Goal: Task Accomplishment & Management: Manage account settings

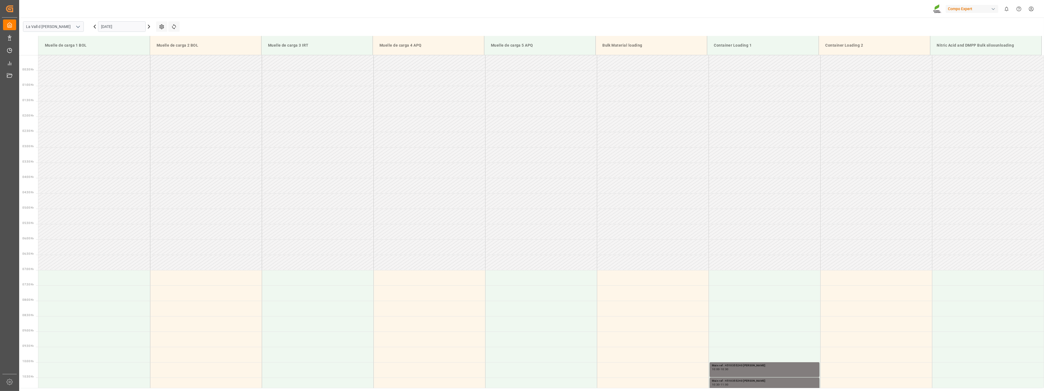
scroll to position [212, 0]
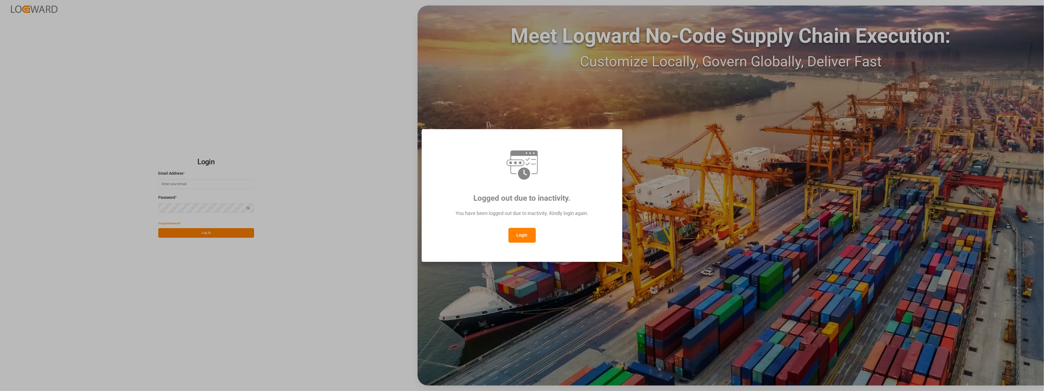
type input "francis.garcia@compo-expert.com"
click at [529, 236] on button "Login" at bounding box center [522, 235] width 27 height 15
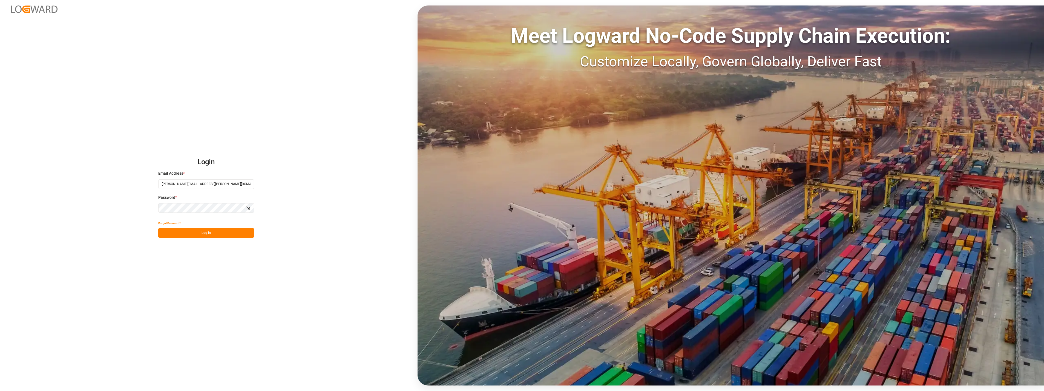
click at [218, 234] on button "Log In" at bounding box center [206, 233] width 96 height 10
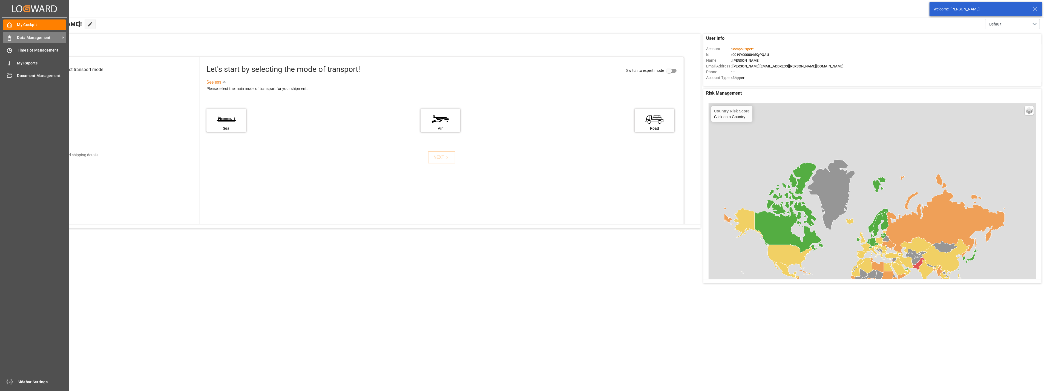
click at [7, 37] on icon at bounding box center [9, 37] width 5 height 5
click at [10, 50] on icon at bounding box center [9, 50] width 5 height 5
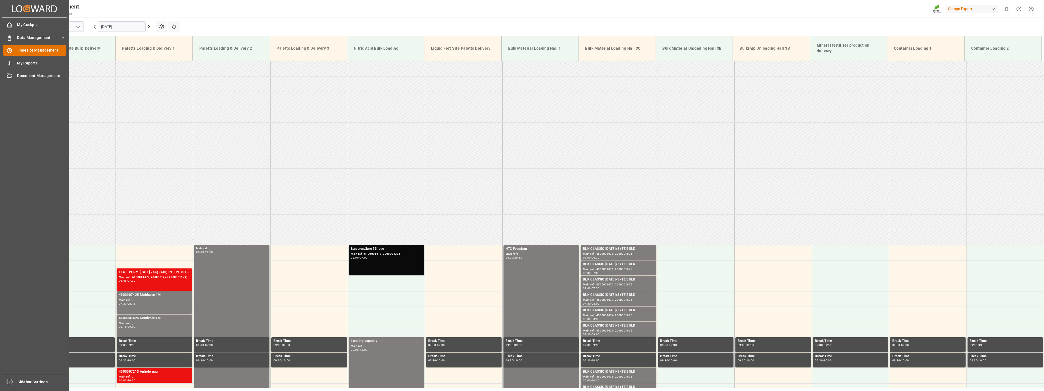
click at [36, 50] on span "Timeslot Management" at bounding box center [41, 50] width 49 height 6
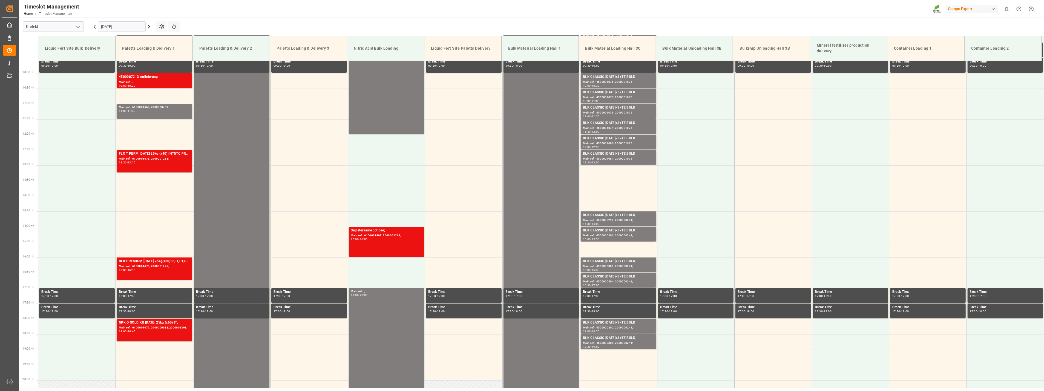
scroll to position [309, 0]
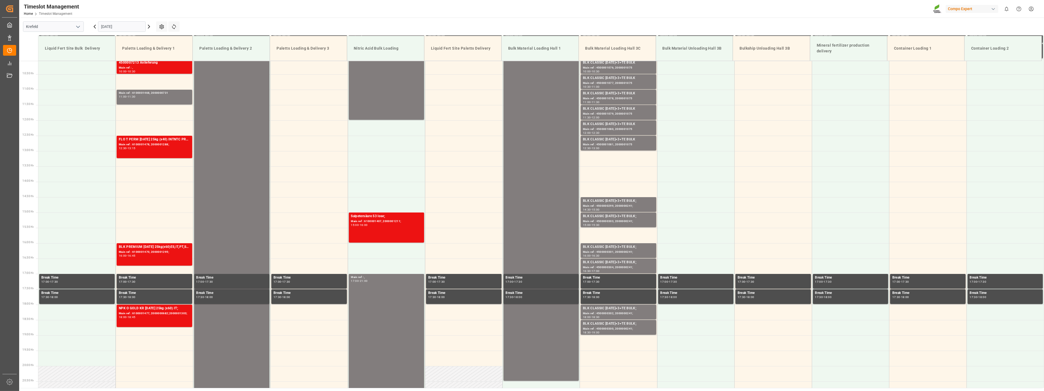
click at [77, 28] on icon "open menu" at bounding box center [78, 27] width 7 height 7
click at [45, 66] on div "La Vall d [PERSON_NAME]" at bounding box center [53, 63] width 60 height 12
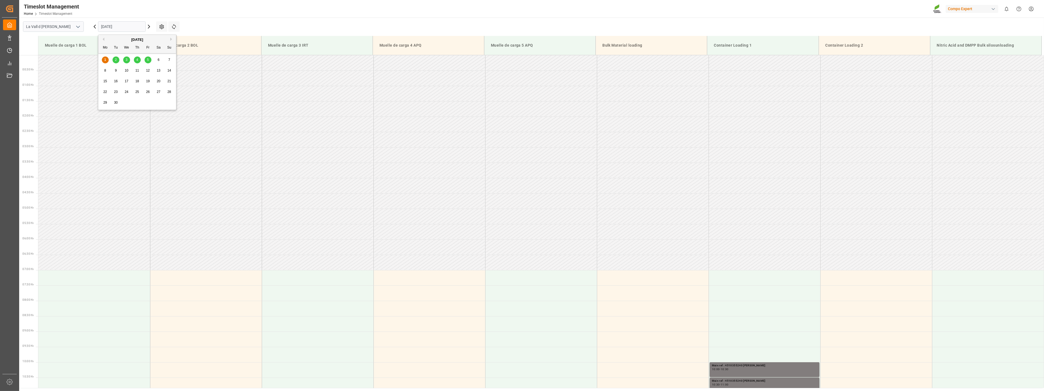
click at [124, 24] on input "[DATE]" at bounding box center [122, 26] width 48 height 10
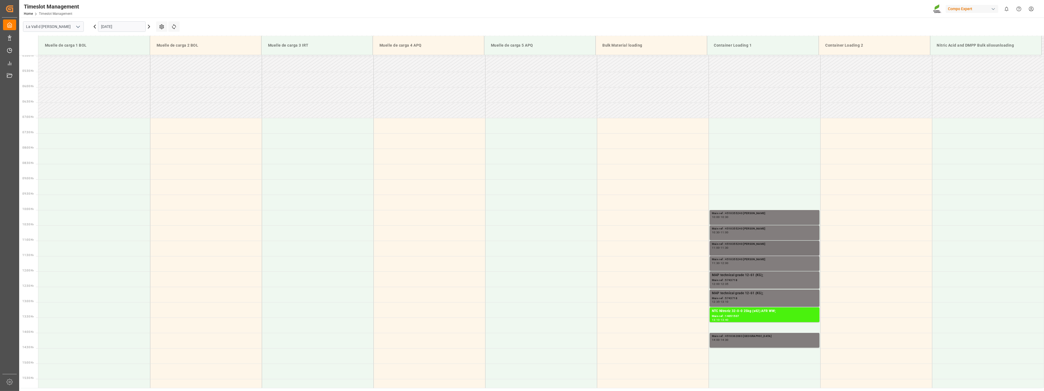
click at [734, 249] on div "Main ref : 4510355240 ARGELIA 11:00 - 11:30" at bounding box center [764, 248] width 105 height 13
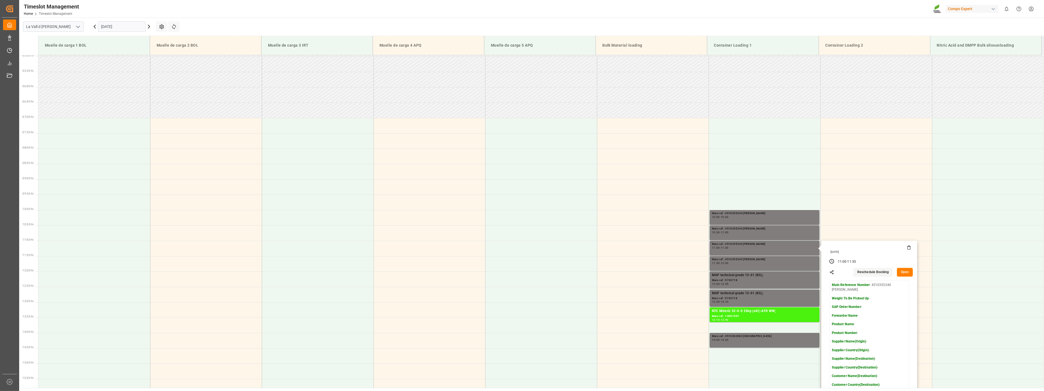
click at [904, 272] on button "Open" at bounding box center [905, 272] width 16 height 9
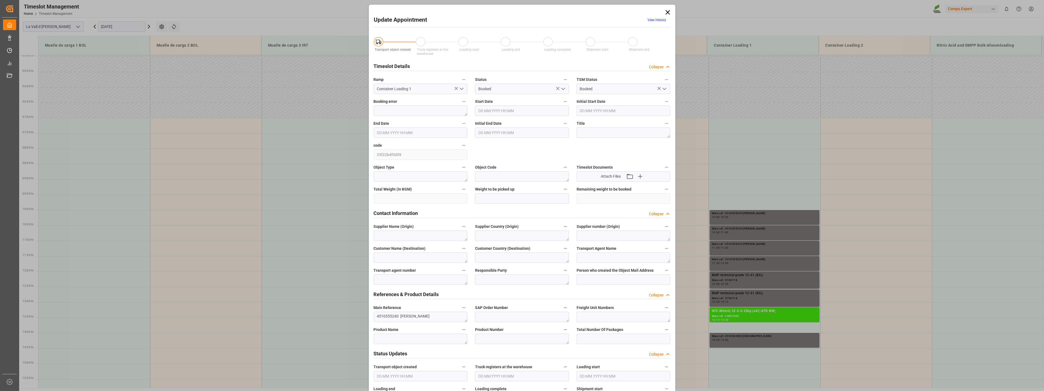
type input "01.09.2025 11:00"
type input "01.09.2025 11:30"
type input "22.08.2025 09:30"
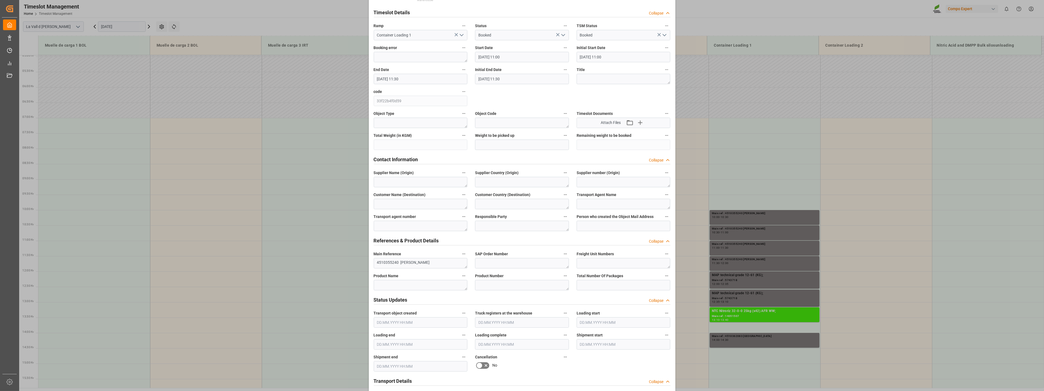
scroll to position [122, 0]
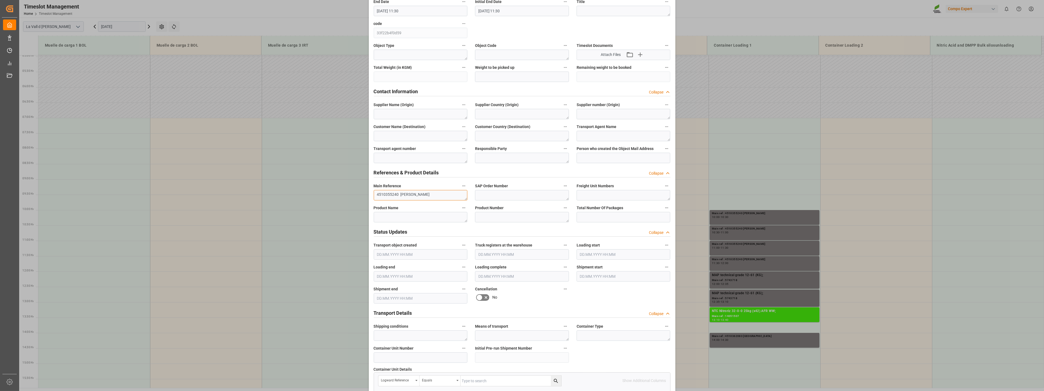
drag, startPoint x: 398, startPoint y: 194, endPoint x: 355, endPoint y: 192, distance: 43.1
click at [355, 192] on div "Update Appointment View History Transport object created Truck registers at the…" at bounding box center [522, 195] width 1044 height 391
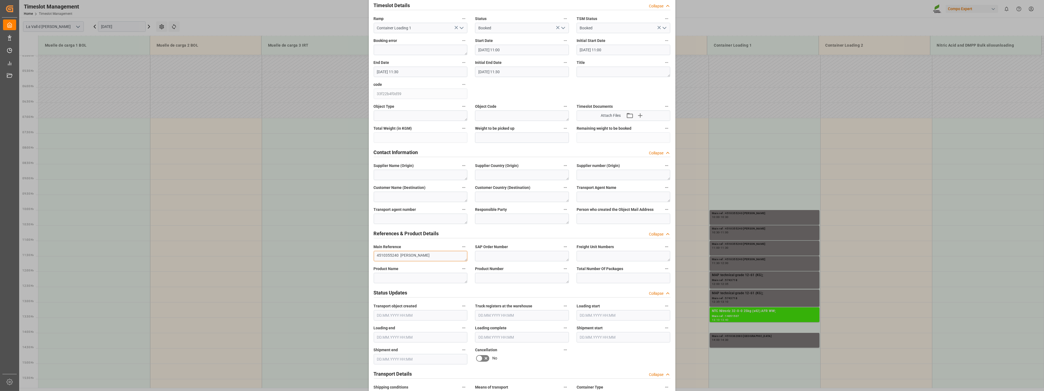
scroll to position [0, 0]
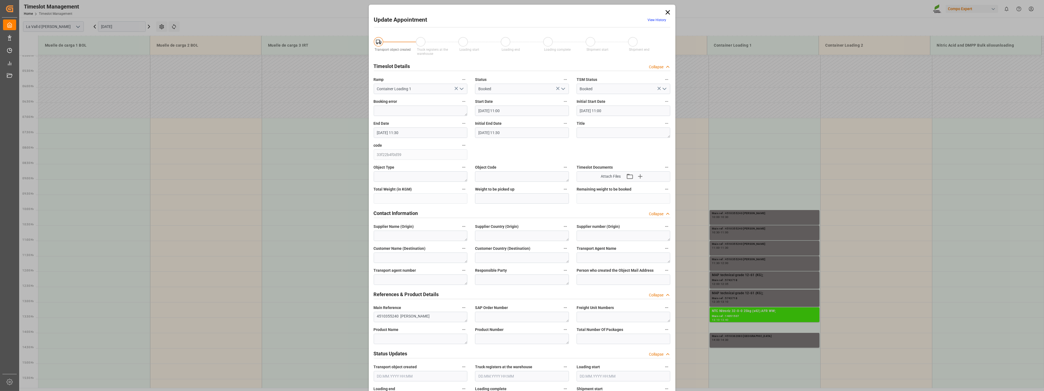
click at [666, 14] on icon at bounding box center [668, 12] width 4 height 4
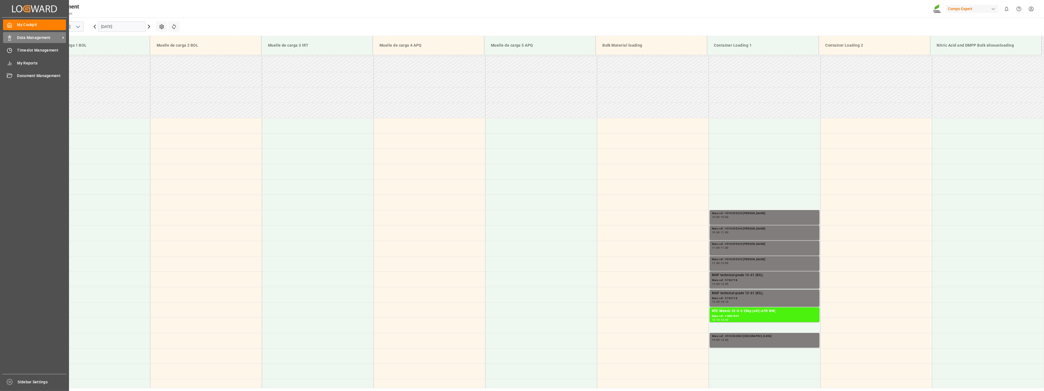
click at [9, 38] on rect at bounding box center [10, 39] width 2 height 3
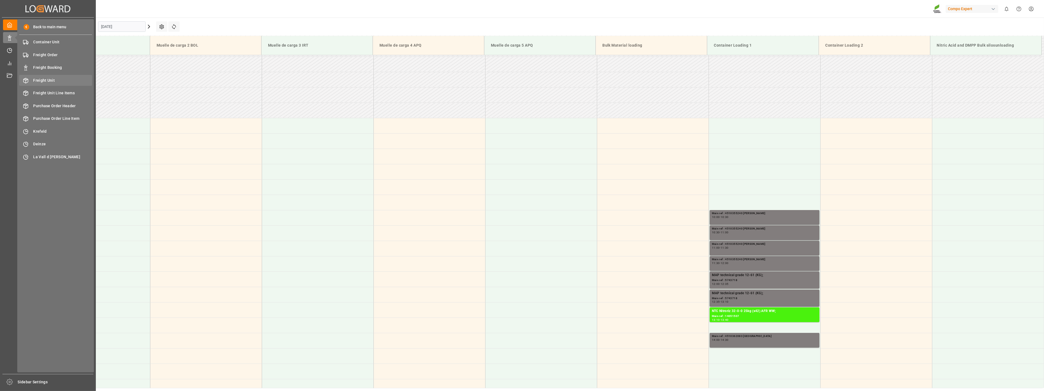
click at [47, 81] on span "Freight Unit" at bounding box center [62, 81] width 59 height 6
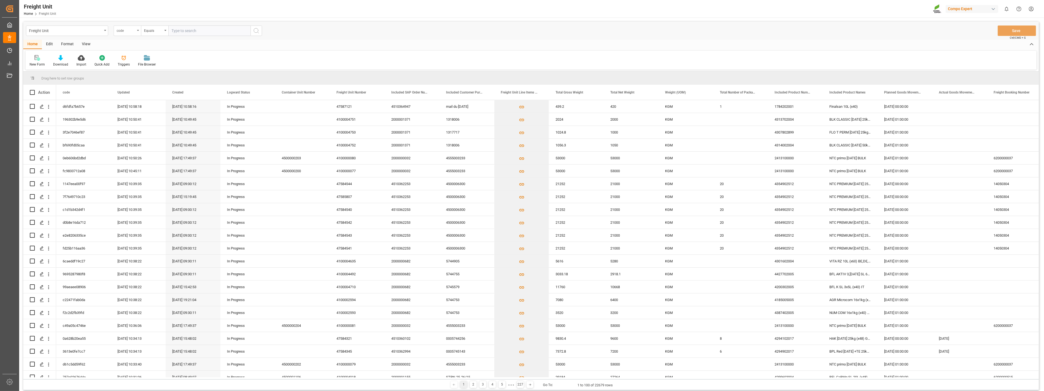
click at [138, 31] on icon "open menu" at bounding box center [138, 30] width 2 height 1
type input "sap"
drag, startPoint x: 144, startPoint y: 54, endPoint x: 149, endPoint y: 58, distance: 6.2
click at [144, 55] on div "Included SAP Order Number" at bounding box center [155, 56] width 82 height 12
drag, startPoint x: 197, startPoint y: 36, endPoint x: 198, endPoint y: 32, distance: 4.7
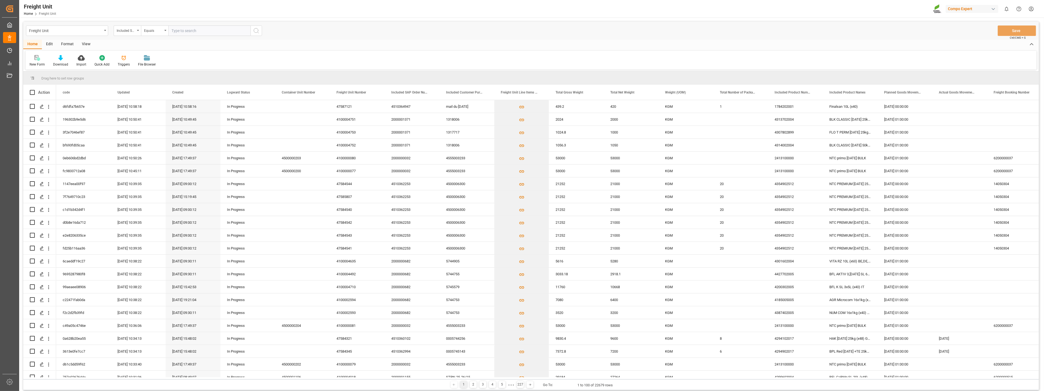
click at [197, 36] on div "Freight Unit Included SAP Order Number Equals Save Ctrl/CMD + S" at bounding box center [531, 31] width 1016 height 18
click at [198, 30] on input "text" at bounding box center [209, 30] width 82 height 10
paste input "4510355240"
type input "4510355240;"
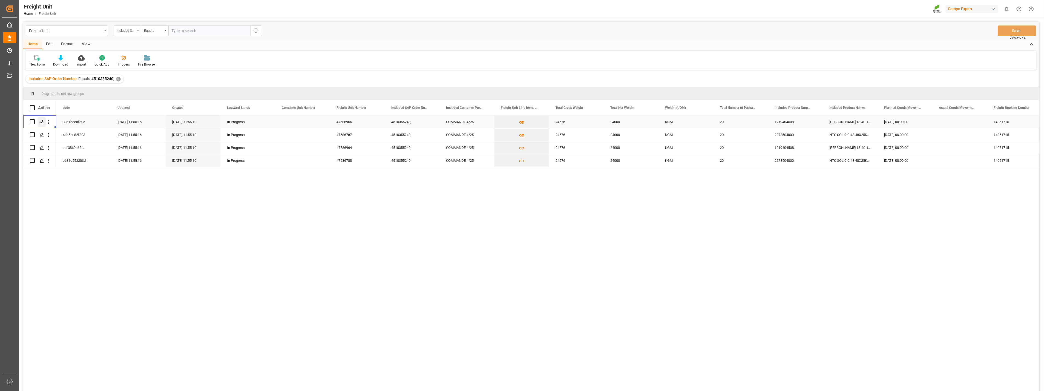
click at [43, 122] on icon "Press SPACE to select this row." at bounding box center [42, 122] width 4 height 4
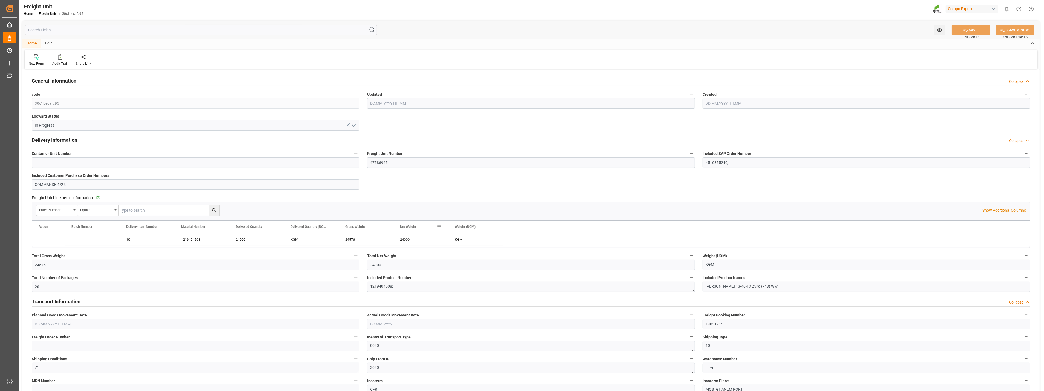
type input "29.08.2025 09:55"
type input "31.08.2025 00:00"
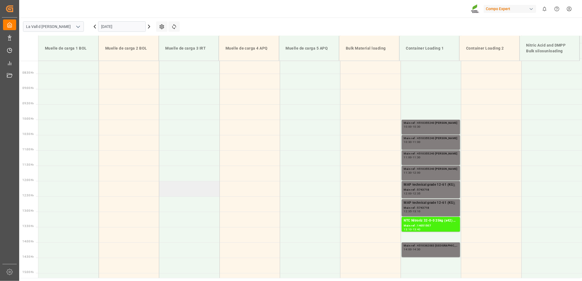
scroll to position [278, 0]
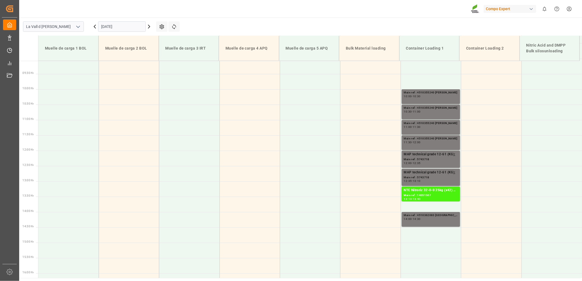
click at [102, 28] on input "[DATE]" at bounding box center [122, 26] width 48 height 10
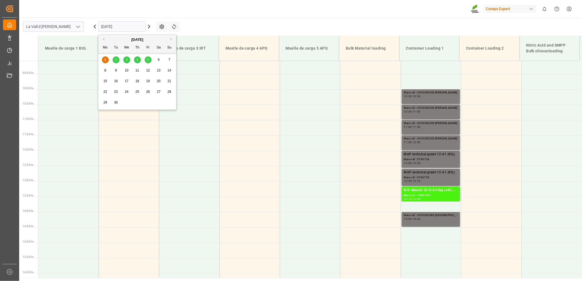
click at [116, 60] on span "2" at bounding box center [116, 60] width 2 height 4
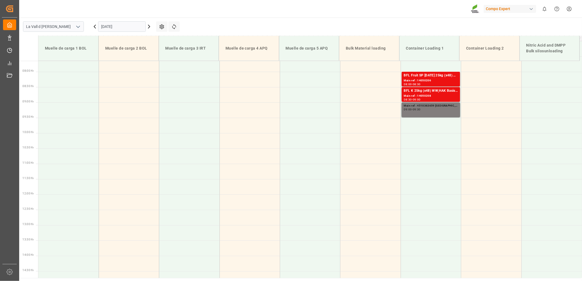
scroll to position [126, 0]
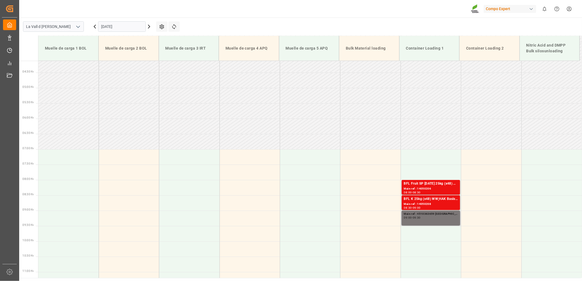
click at [415, 217] on div "09:30" at bounding box center [417, 217] width 8 height 2
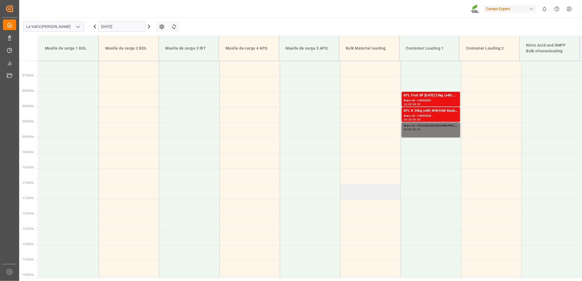
scroll to position [217, 0]
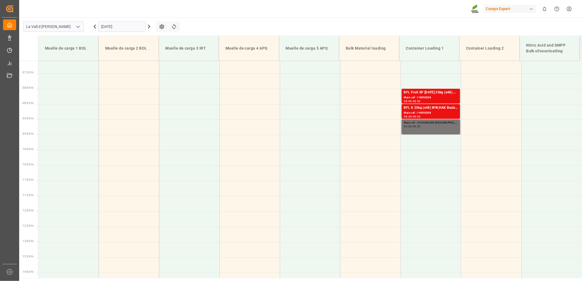
click at [408, 127] on div "09:00" at bounding box center [408, 126] width 8 height 2
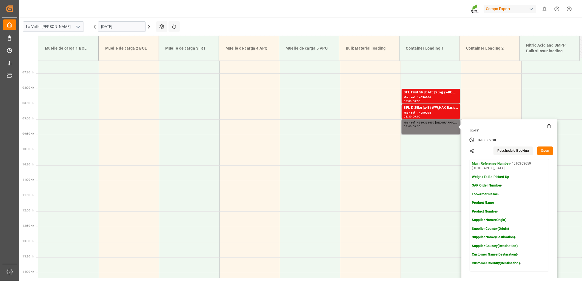
click at [541, 153] on button "Open" at bounding box center [545, 151] width 16 height 9
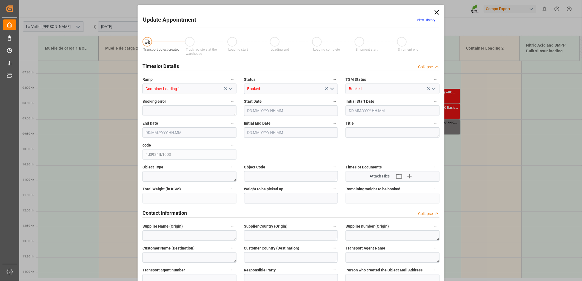
type input "02.09.2025 09:00"
type input "02.09.2025 09:30"
type input "29.08.2025 08:20"
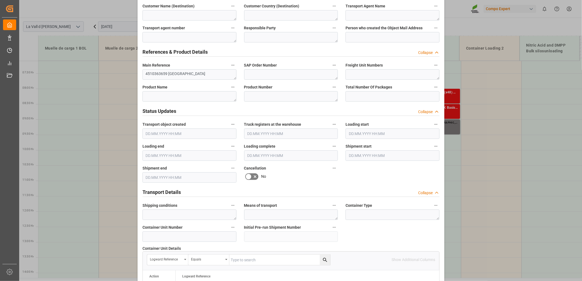
scroll to position [243, 0]
drag, startPoint x: 166, startPoint y: 71, endPoint x: 73, endPoint y: 52, distance: 94.3
click at [74, 51] on div "Update Appointment View History Transport object created Truck registers at the…" at bounding box center [291, 140] width 582 height 281
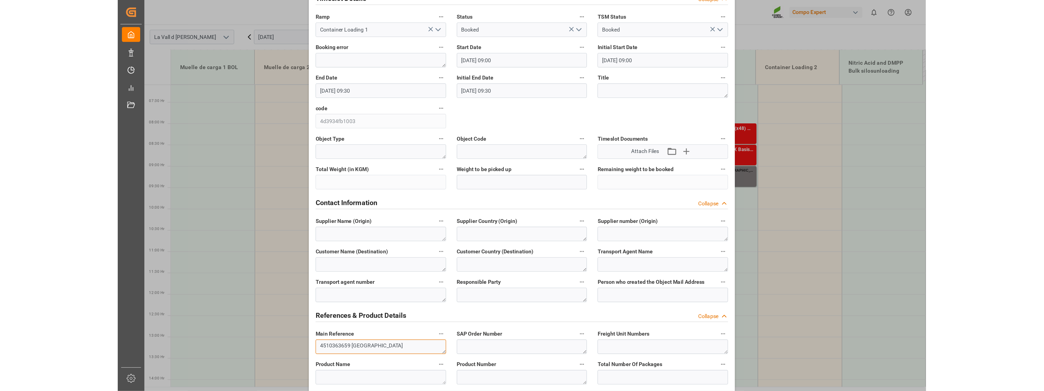
scroll to position [0, 0]
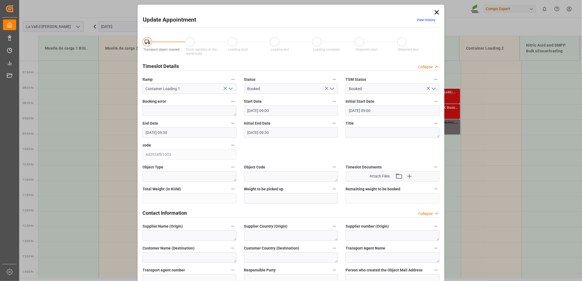
click at [433, 14] on icon at bounding box center [437, 12] width 8 height 8
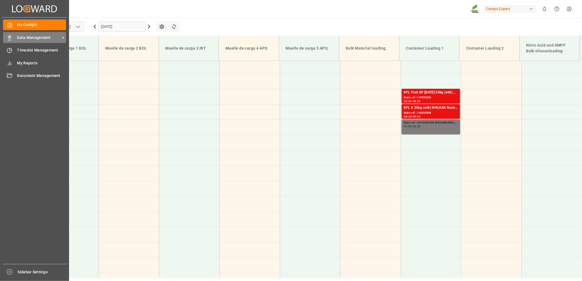
click at [11, 39] on icon at bounding box center [9, 37] width 5 height 5
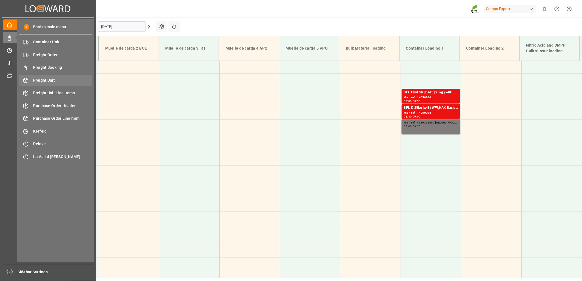
click at [58, 84] on div "Freight Unit Freight Unit" at bounding box center [55, 80] width 73 height 11
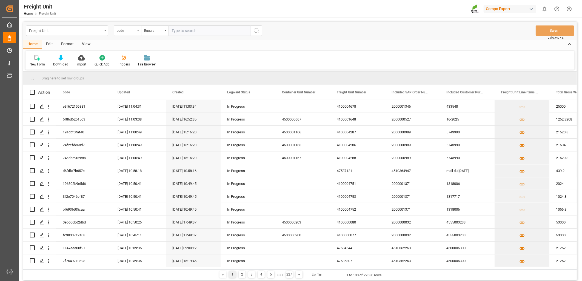
click at [137, 32] on div "code" at bounding box center [127, 30] width 27 height 10
type input "sap"
click at [135, 54] on div "Included SAP Order Number" at bounding box center [155, 56] width 82 height 12
click at [185, 30] on input "text" at bounding box center [209, 30] width 82 height 10
paste input "4510363659"
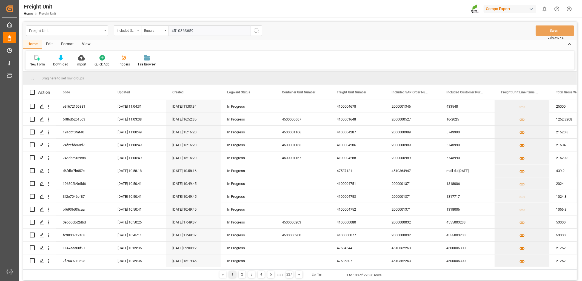
type input "4510363659;"
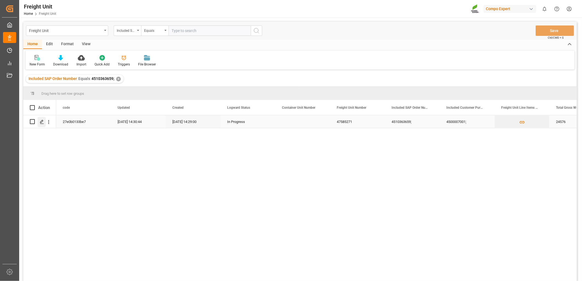
click at [40, 122] on icon "Press SPACE to select this row." at bounding box center [42, 122] width 4 height 4
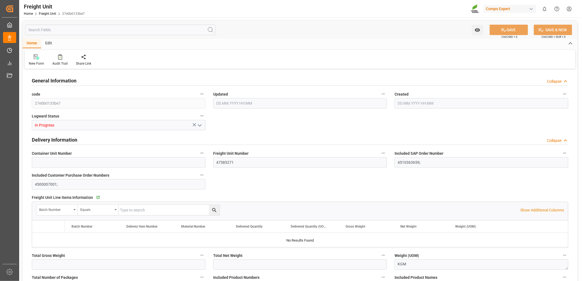
type input "24576"
type input "24000"
type input "20"
type input "[DATE] 12:30"
type input "[DATE] 12:29"
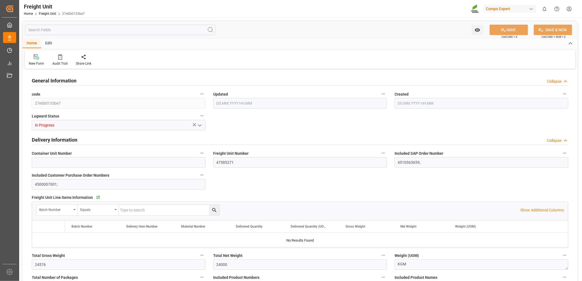
type input "[DATE] 00:00"
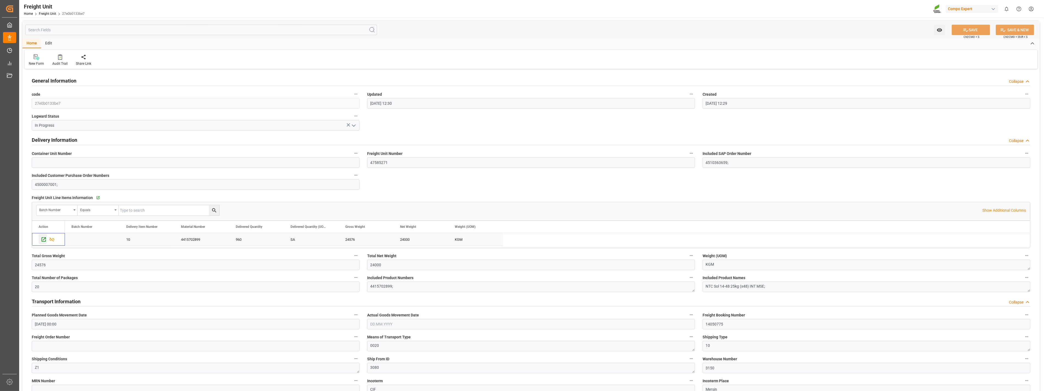
click at [45, 242] on icon "Press SPACE to select this row." at bounding box center [44, 239] width 6 height 6
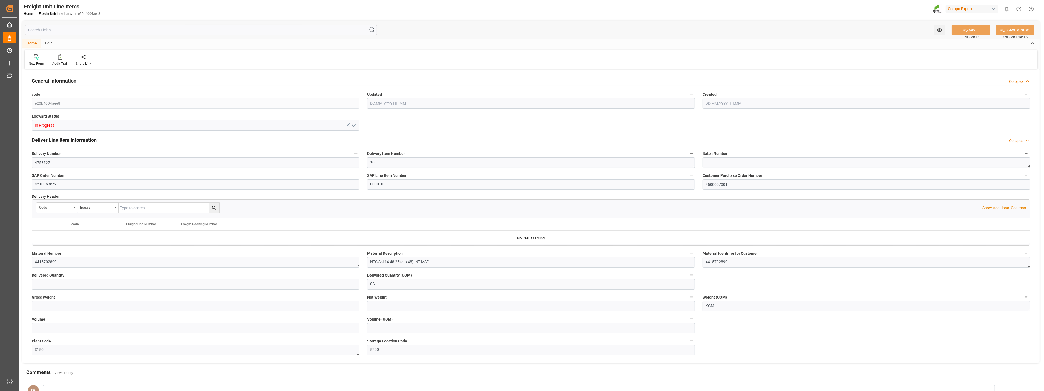
type input "960"
type input "24576"
type input "24000"
type input "0"
type input "11.08.2025 12:29"
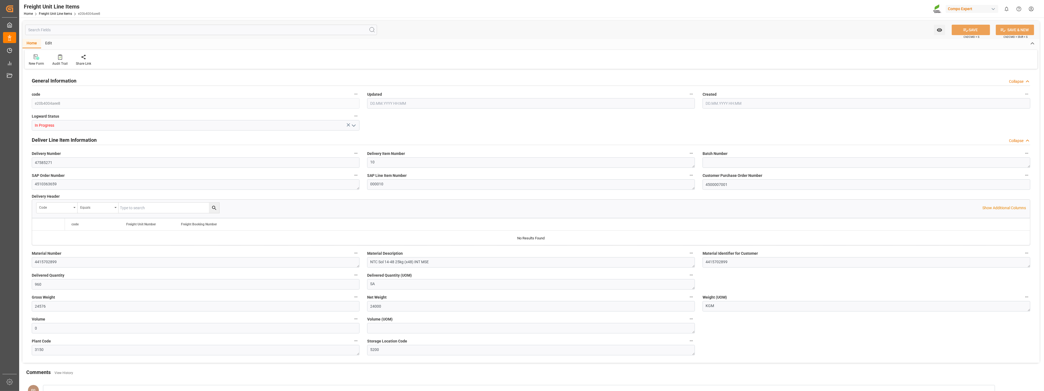
type input "11.08.2025 12:29"
drag, startPoint x: 279, startPoint y: 11, endPoint x: 274, endPoint y: 10, distance: 4.5
click at [279, 11] on div "Freight Unit Line Items Home Freight Unit Line Items e20b4004aee8 Compo Expert …" at bounding box center [529, 9] width 1029 height 18
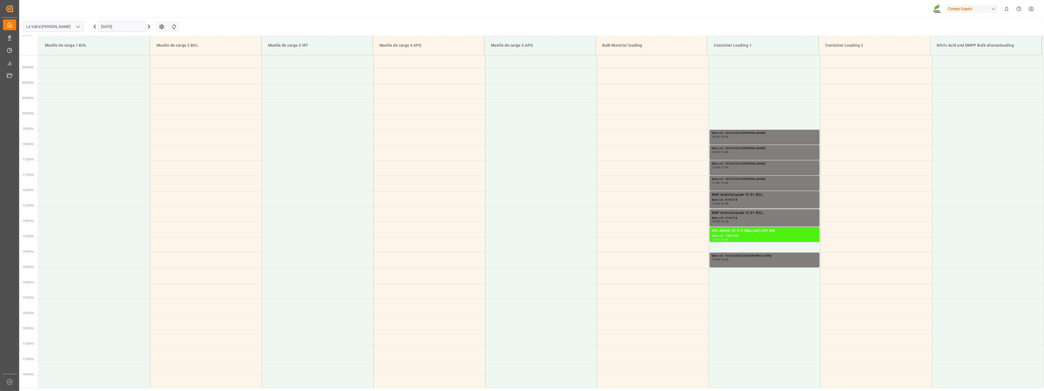
scroll to position [303, 0]
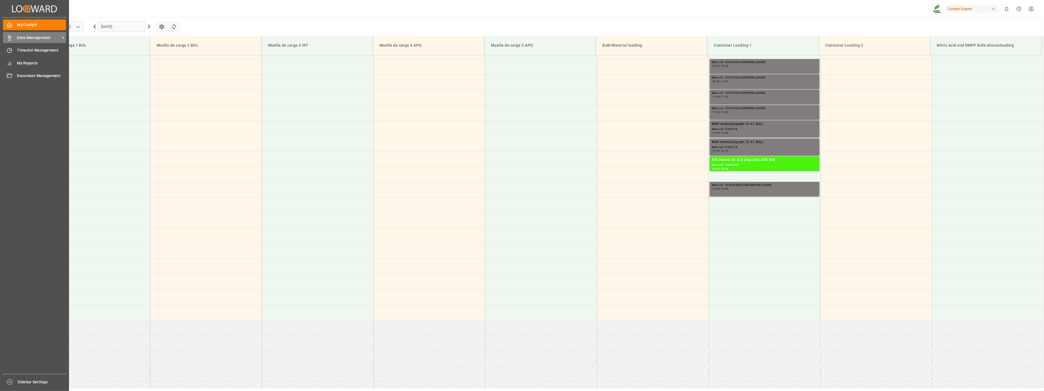
click at [22, 36] on span "Data Management" at bounding box center [38, 38] width 43 height 6
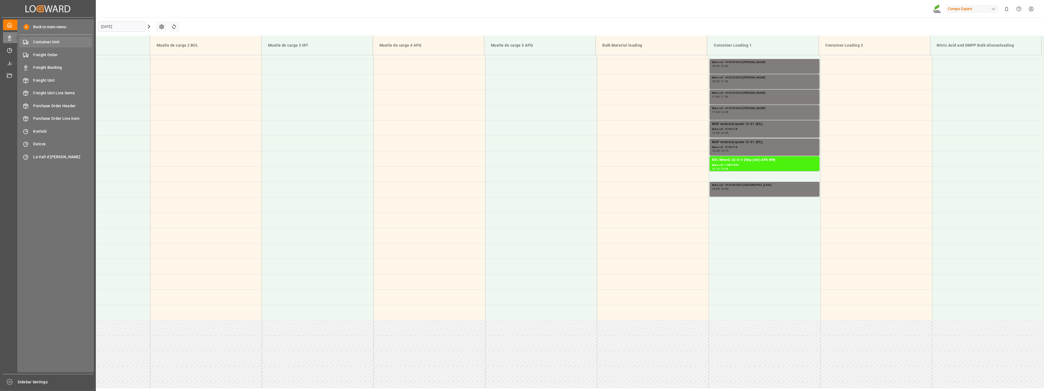
click at [42, 40] on span "Container Unit" at bounding box center [62, 42] width 59 height 6
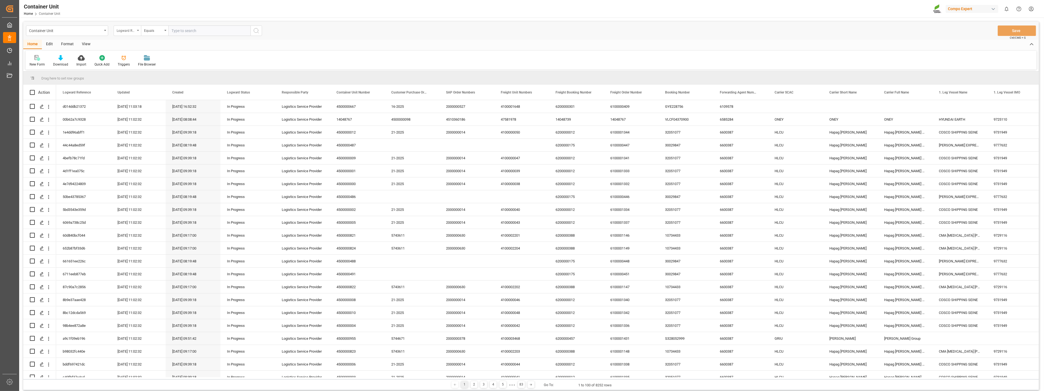
click at [135, 32] on div "Logward Reference" at bounding box center [126, 30] width 19 height 6
type input "sap"
click at [145, 54] on div "SAP Order Numbers" at bounding box center [155, 56] width 82 height 12
click at [178, 31] on input "text" at bounding box center [209, 30] width 82 height 10
paste input "4510363659"
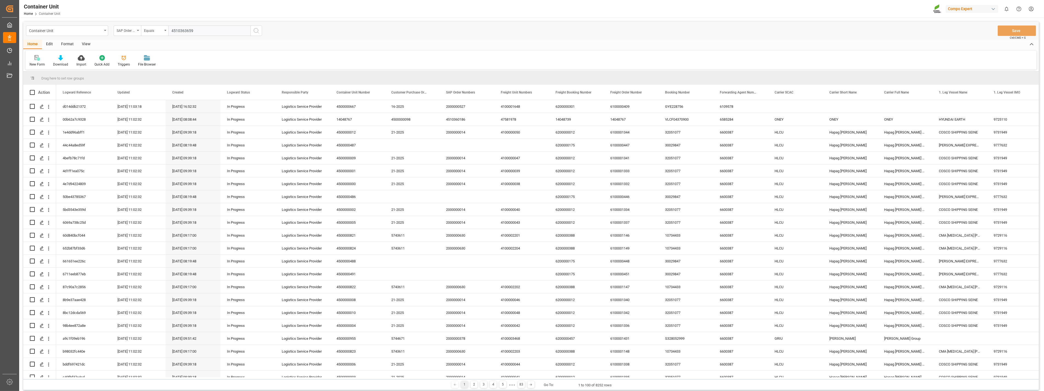
type input "4510363659;"
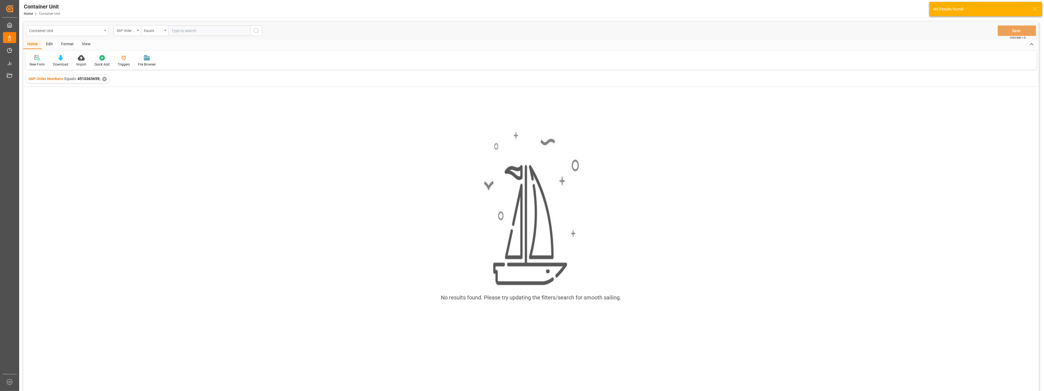
click at [103, 32] on div "Container Unit" at bounding box center [67, 30] width 82 height 10
click at [52, 160] on div "Container Unit" at bounding box center [67, 160] width 82 height 12
click at [105, 78] on div "✕" at bounding box center [104, 79] width 5 height 5
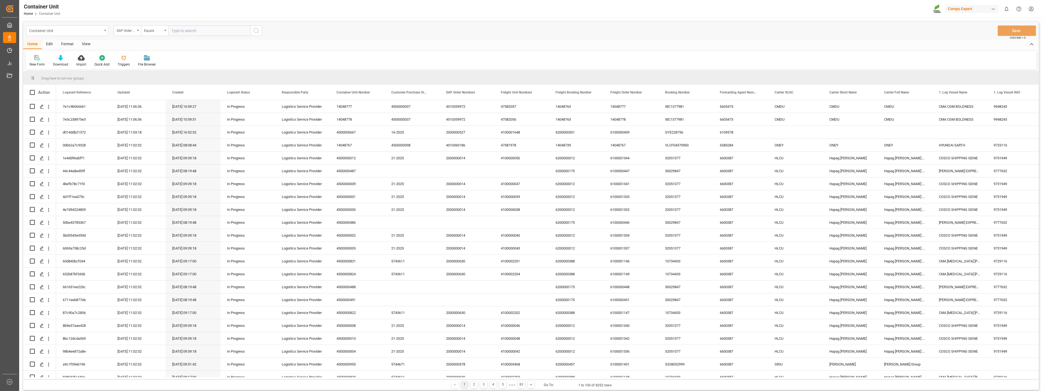
click at [105, 30] on icon "open menu" at bounding box center [105, 30] width 2 height 1
click at [50, 150] on div "Freight Order" at bounding box center [67, 148] width 82 height 12
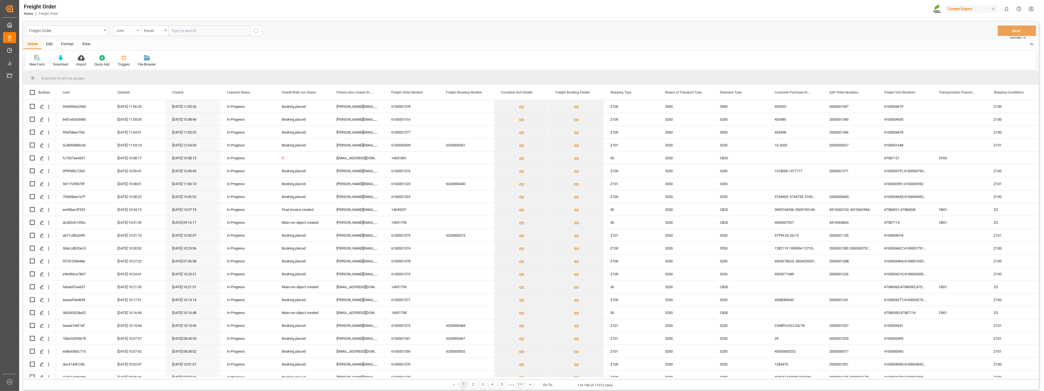
click at [136, 31] on div "code" at bounding box center [127, 30] width 27 height 10
type input "sap"
click at [143, 56] on div "SAP Order Numbers" at bounding box center [155, 56] width 82 height 12
drag, startPoint x: 182, startPoint y: 32, endPoint x: 185, endPoint y: 30, distance: 3.6
click at [182, 32] on input "text" at bounding box center [209, 30] width 82 height 10
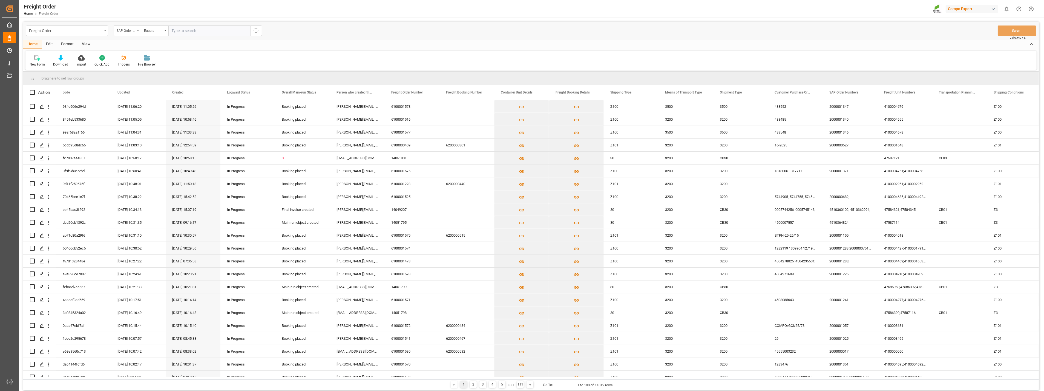
paste input "4510363659"
type input "4510363659;"
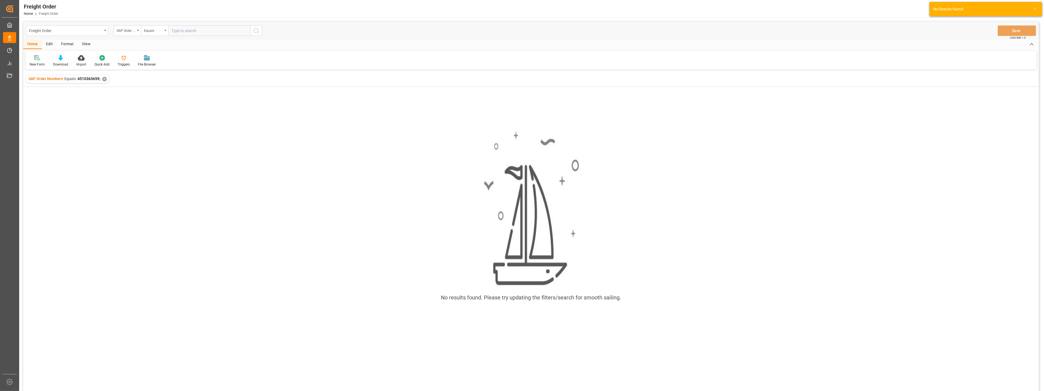
click at [105, 78] on div "✕" at bounding box center [104, 79] width 5 height 5
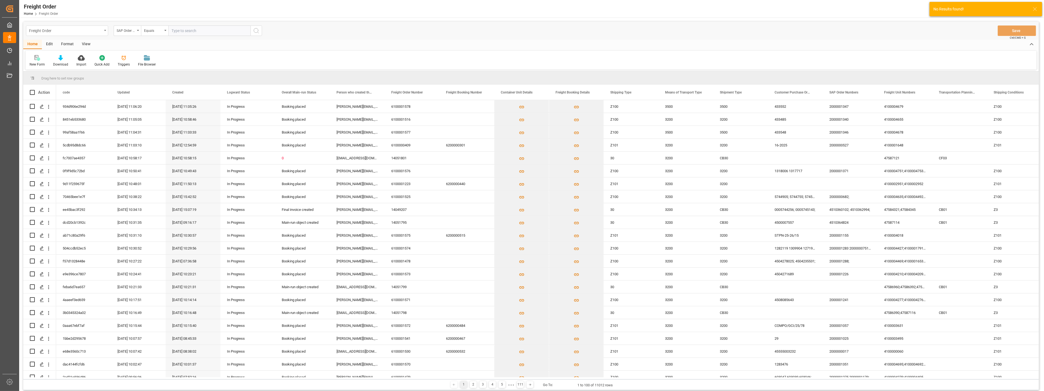
click at [105, 32] on div "Freight Order" at bounding box center [67, 30] width 82 height 10
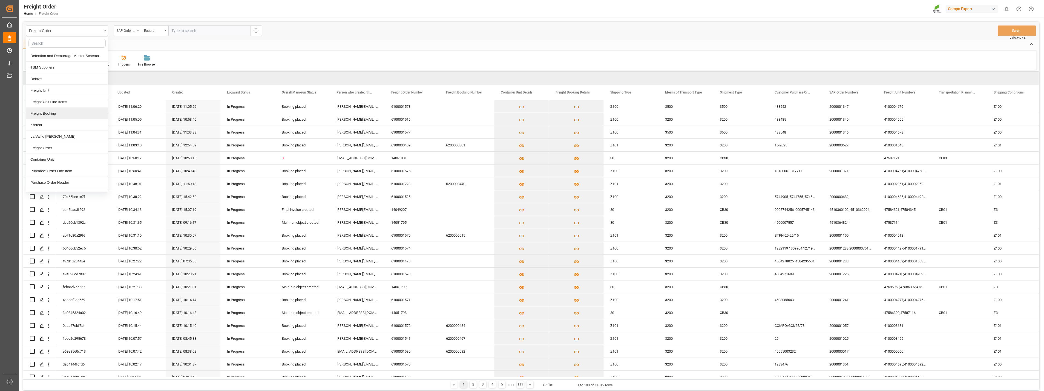
click at [42, 113] on div "Freight Booking" at bounding box center [67, 114] width 82 height 12
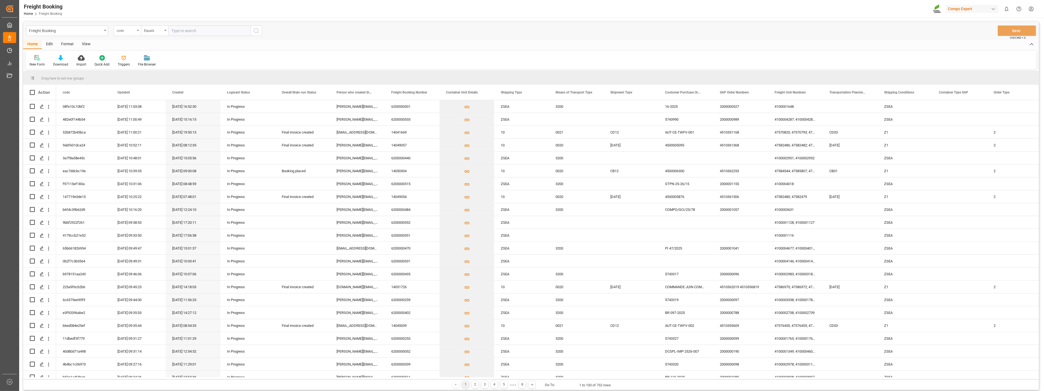
click at [138, 33] on div "code" at bounding box center [127, 30] width 27 height 10
type input "sap"
click at [134, 54] on div "SAP Order Numbers" at bounding box center [155, 56] width 82 height 12
click at [184, 31] on input "text" at bounding box center [209, 30] width 82 height 10
paste input "4510363659"
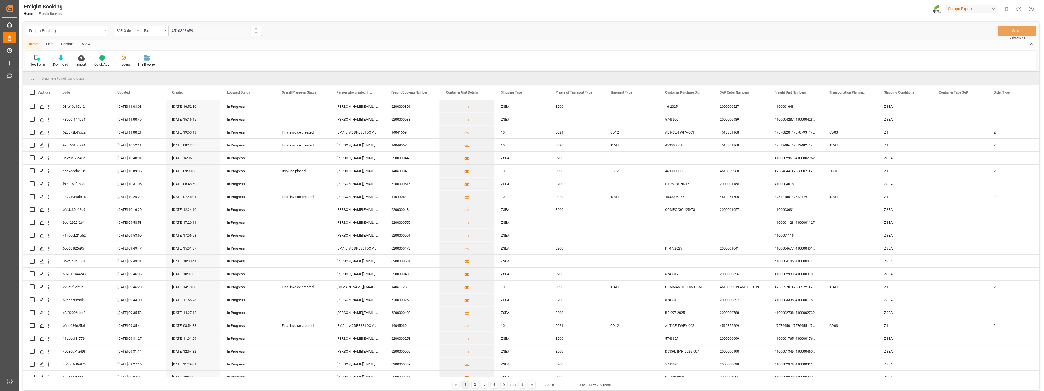
type input "4510363659;"
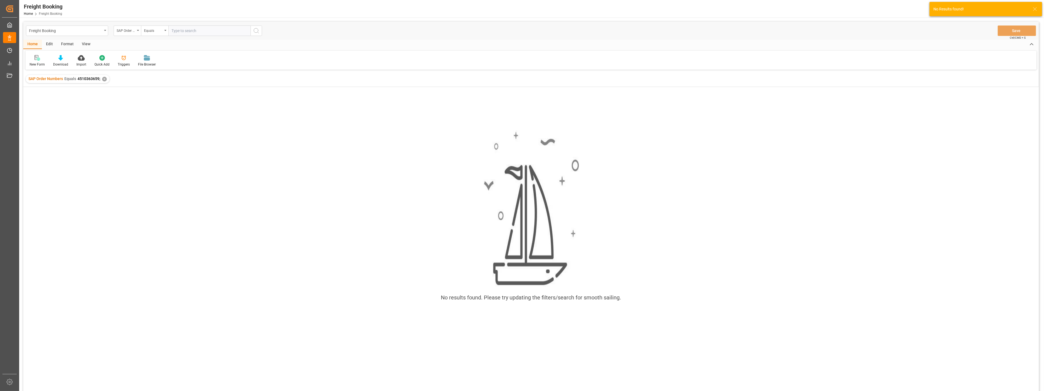
click at [106, 79] on div "✕" at bounding box center [104, 79] width 5 height 5
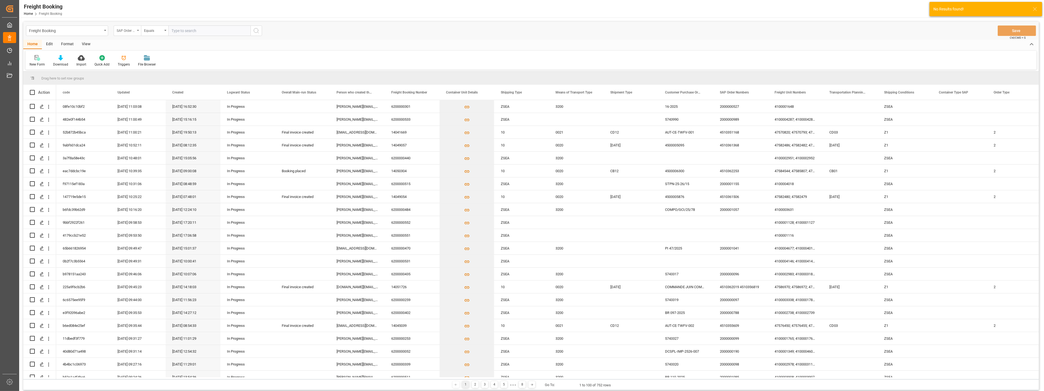
click at [138, 31] on icon "open menu" at bounding box center [138, 30] width 2 height 1
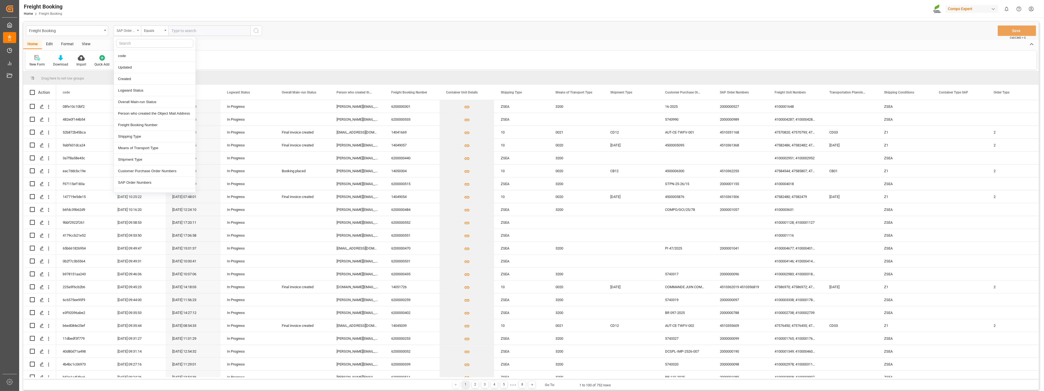
click at [138, 31] on icon "close menu" at bounding box center [138, 30] width 2 height 1
click at [110, 31] on div "Freight Booking SAP Order Numbers Equals" at bounding box center [144, 30] width 236 height 10
click at [105, 31] on div "Freight Booking" at bounding box center [67, 30] width 82 height 10
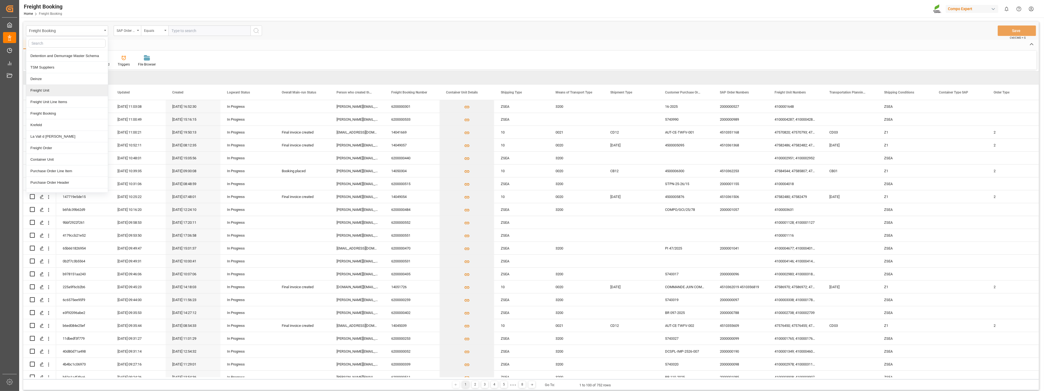
click at [45, 91] on div "Freight Unit" at bounding box center [67, 91] width 82 height 12
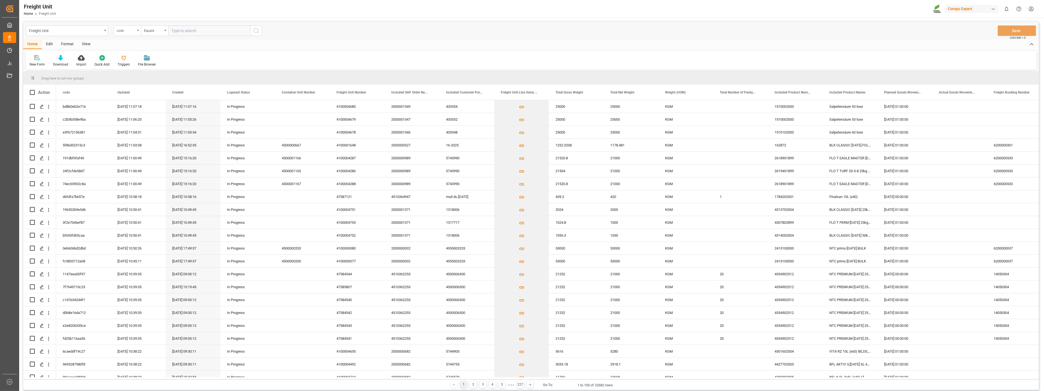
click at [138, 32] on div "code" at bounding box center [127, 30] width 27 height 10
type input "sap"
click at [145, 58] on div "Included SAP Order Number" at bounding box center [155, 56] width 82 height 12
click at [189, 26] on input "text" at bounding box center [209, 30] width 82 height 10
paste input "4510363659"
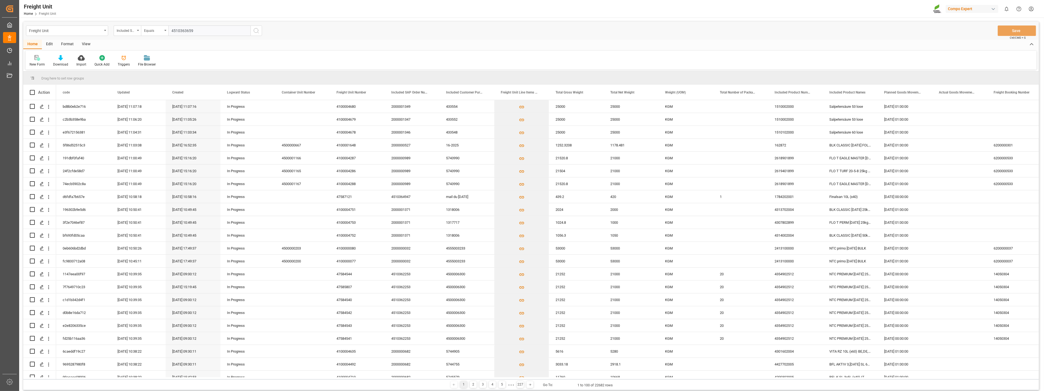
type input "4510363659;"
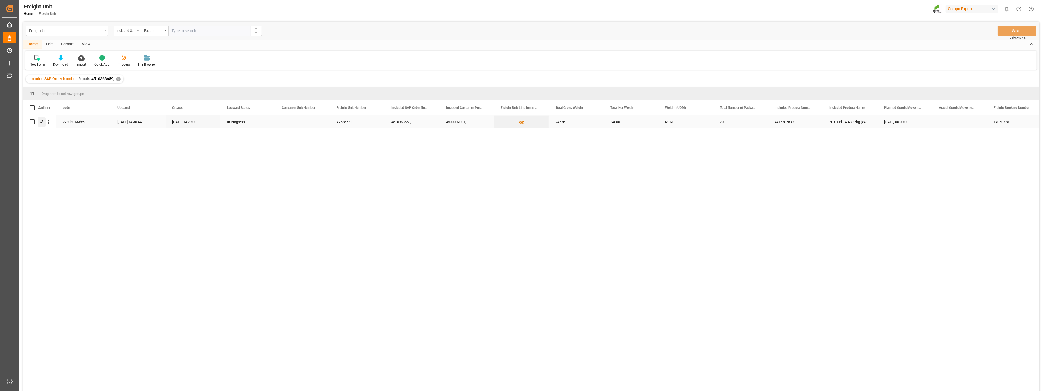
click at [43, 124] on div "Press SPACE to select this row." at bounding box center [42, 122] width 8 height 10
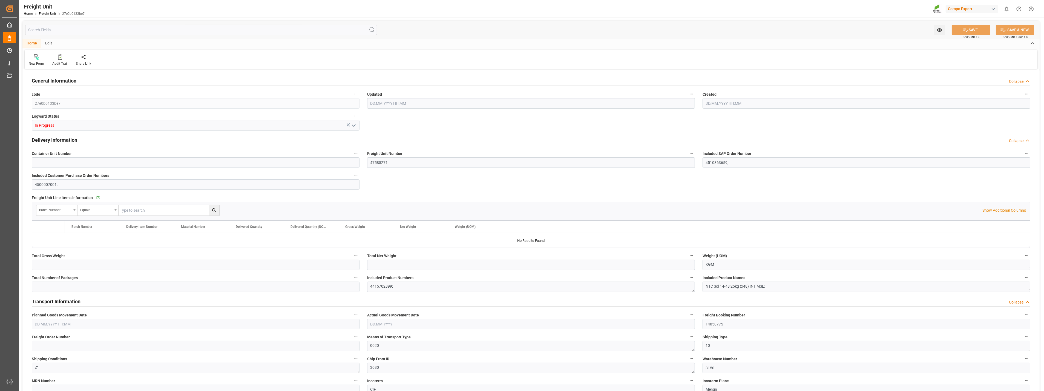
type input "24576"
type input "24000"
type input "20"
type input "[DATE] 12:30"
type input "[DATE] 12:29"
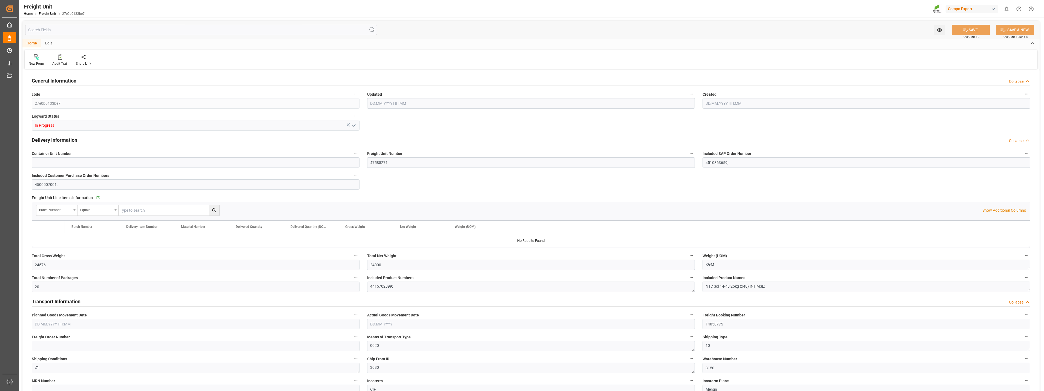
type input "[DATE] 00:00"
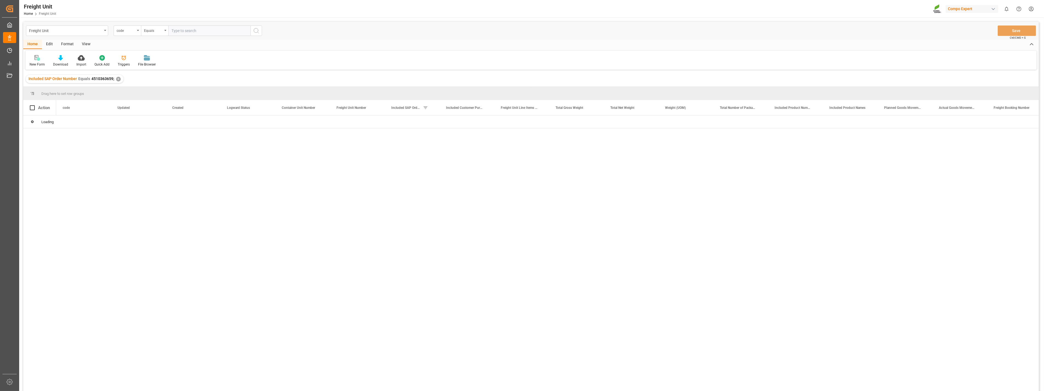
click at [119, 79] on div "✕" at bounding box center [118, 79] width 5 height 5
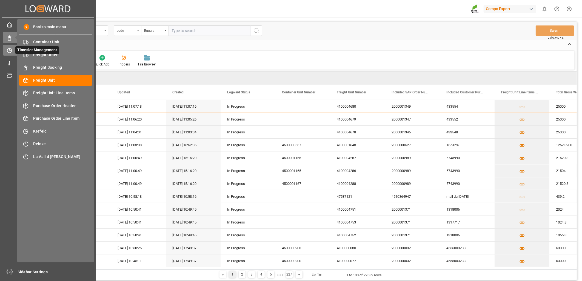
click at [10, 53] on icon at bounding box center [9, 50] width 5 height 5
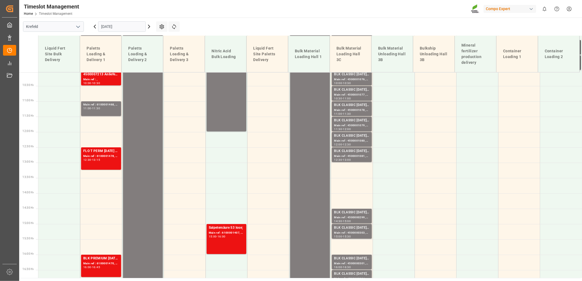
scroll to position [320, 0]
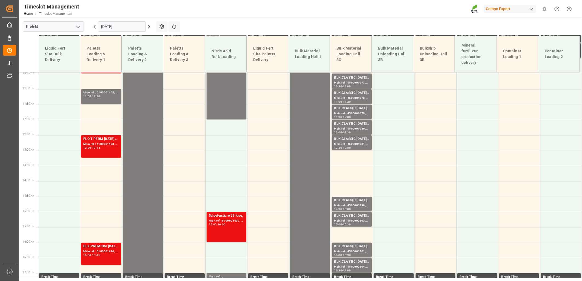
click at [78, 28] on icon "open menu" at bounding box center [78, 27] width 7 height 7
click at [41, 62] on div "La Vall d [PERSON_NAME]" at bounding box center [53, 63] width 60 height 12
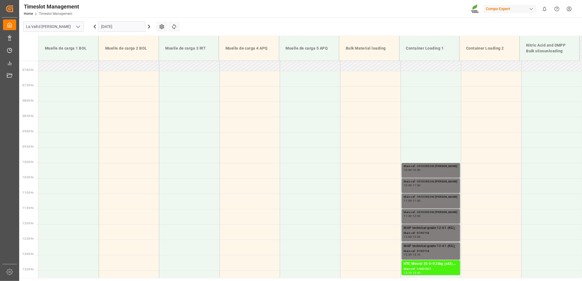
scroll to position [309, 0]
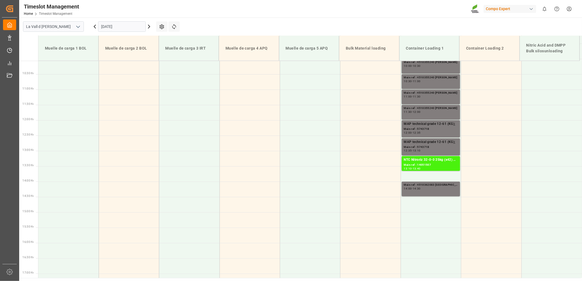
click at [150, 28] on icon at bounding box center [149, 26] width 7 height 7
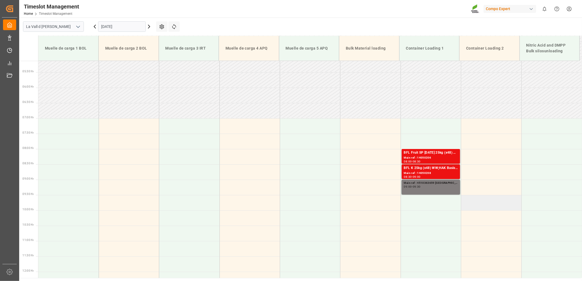
scroll to position [157, 0]
